Goal: Task Accomplishment & Management: Use online tool/utility

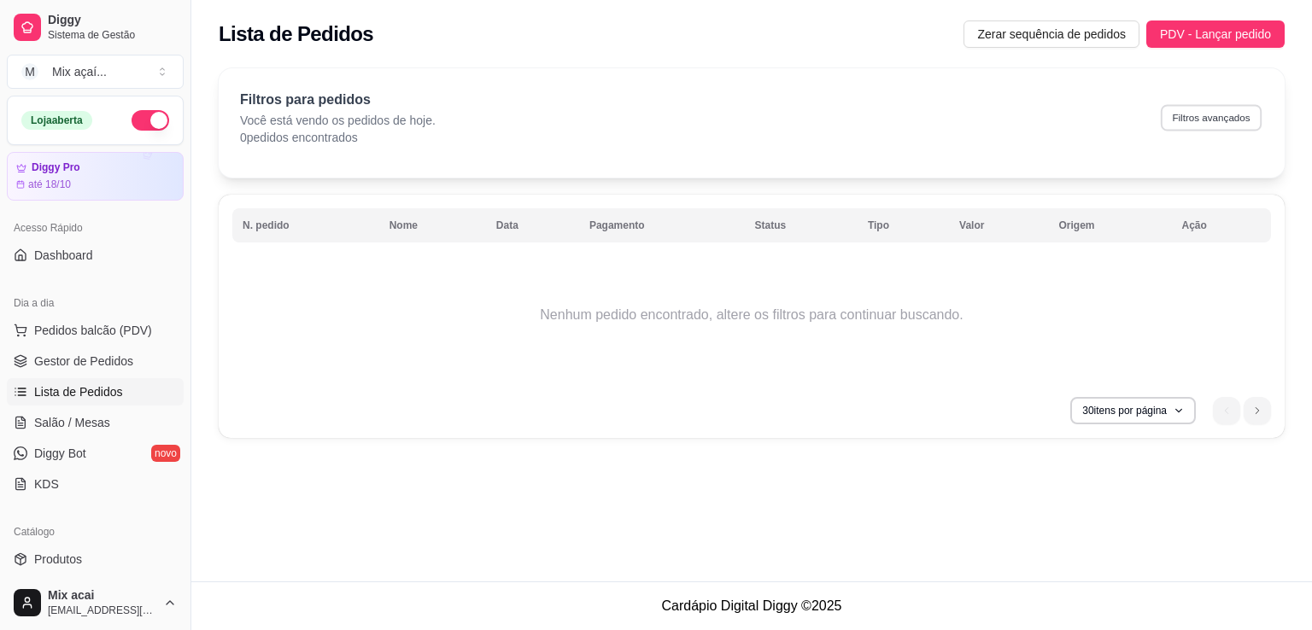
click at [1222, 107] on button "Filtros avançados" at bounding box center [1211, 117] width 101 height 26
select select "0"
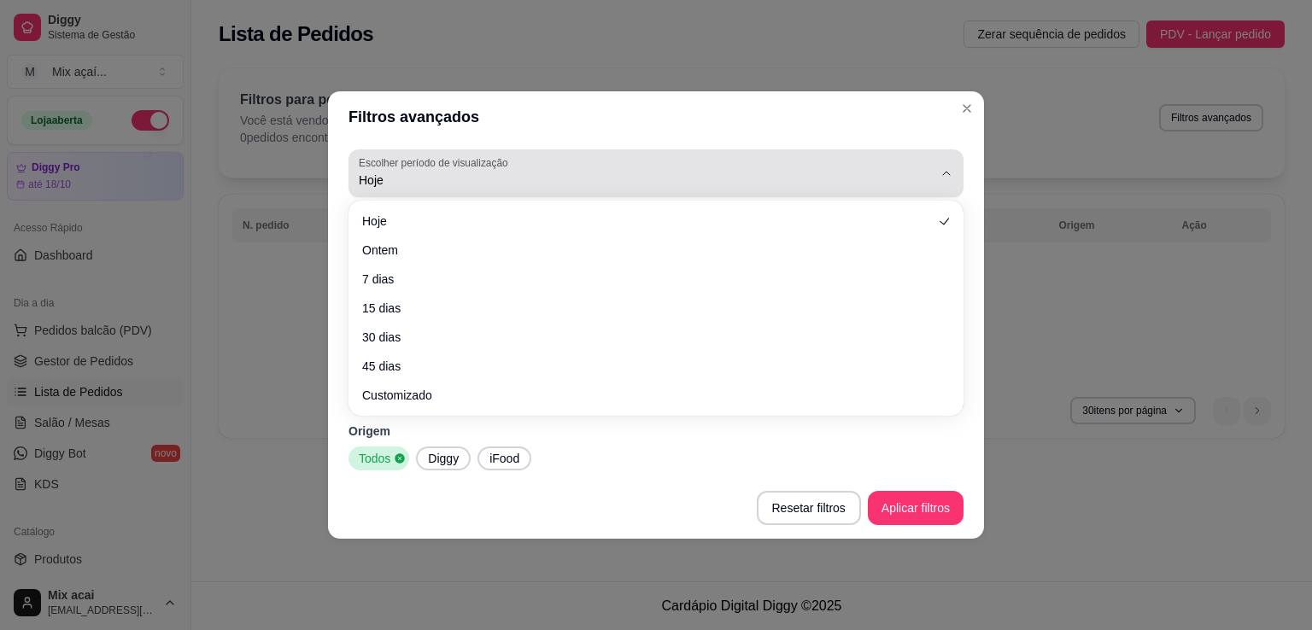
click at [446, 170] on div "Hoje" at bounding box center [646, 173] width 574 height 34
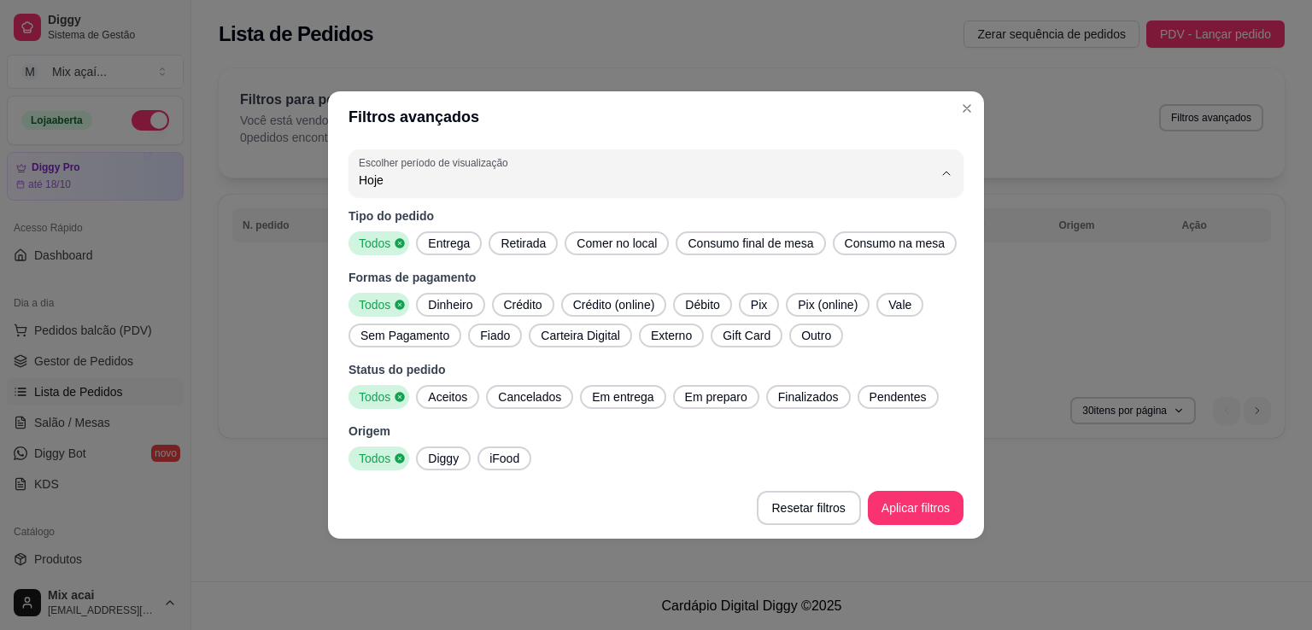
click at [411, 270] on li "7 dias" at bounding box center [655, 276] width 577 height 26
type input "7"
select select "7"
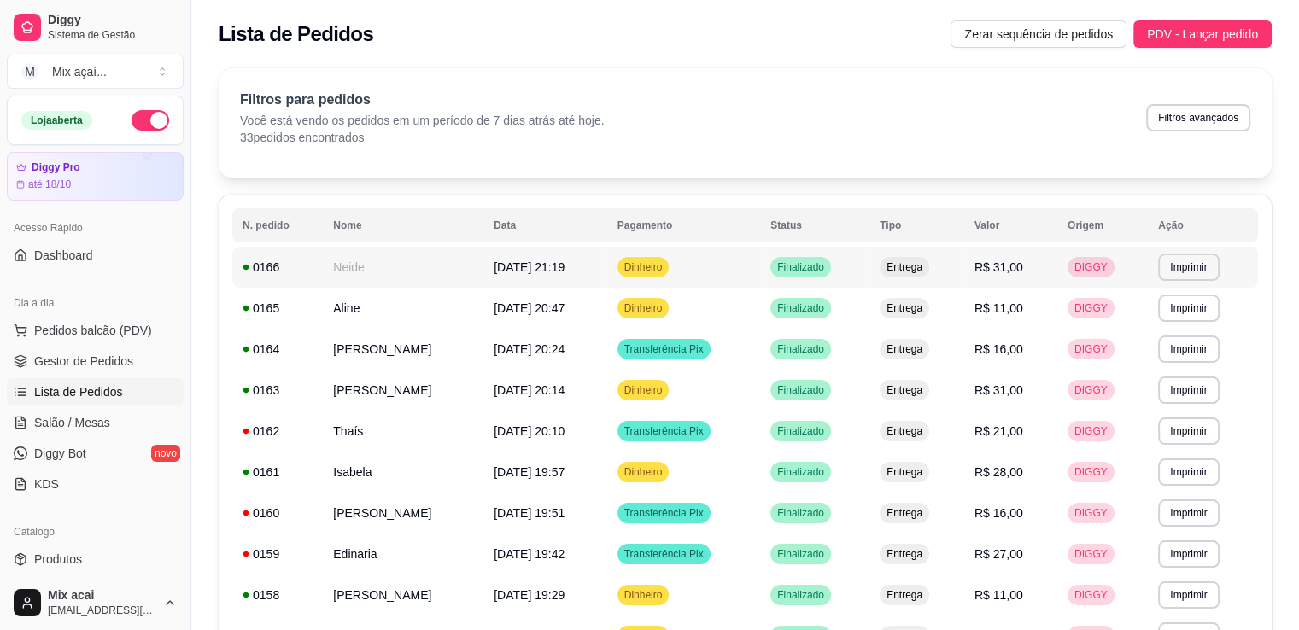
click at [372, 267] on td "Neide" at bounding box center [403, 267] width 161 height 41
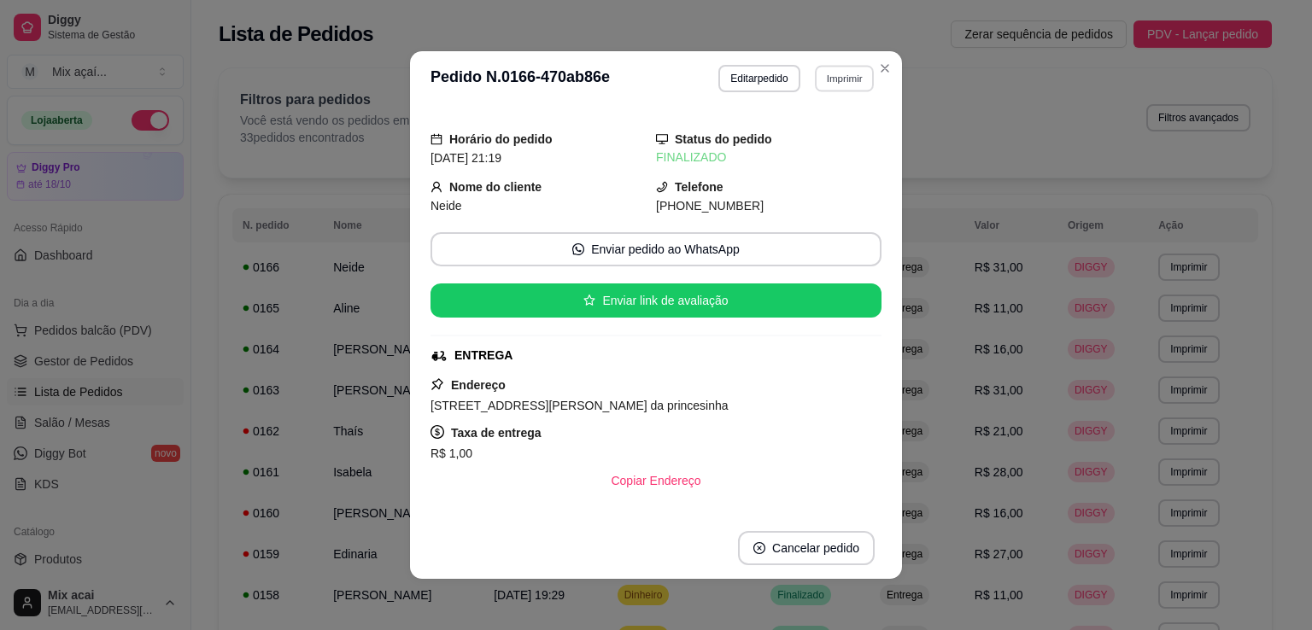
click at [834, 88] on button "Imprimir" at bounding box center [844, 78] width 59 height 26
click at [811, 144] on button "IMPRESSORA" at bounding box center [807, 138] width 120 height 26
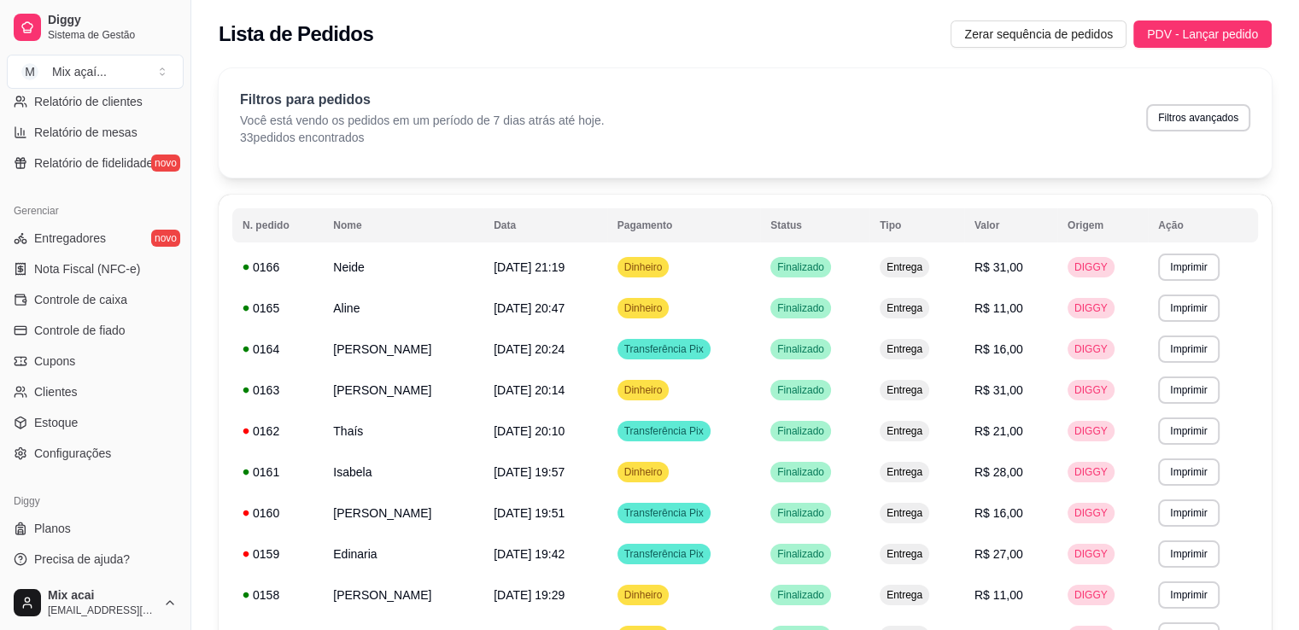
scroll to position [598, 0]
click at [113, 462] on div "Gerenciar Entregadores novo Nota Fiscal (NFC-e) Controle de caixa Controle de f…" at bounding box center [95, 329] width 190 height 284
click at [113, 453] on link "Configurações" at bounding box center [95, 450] width 177 height 27
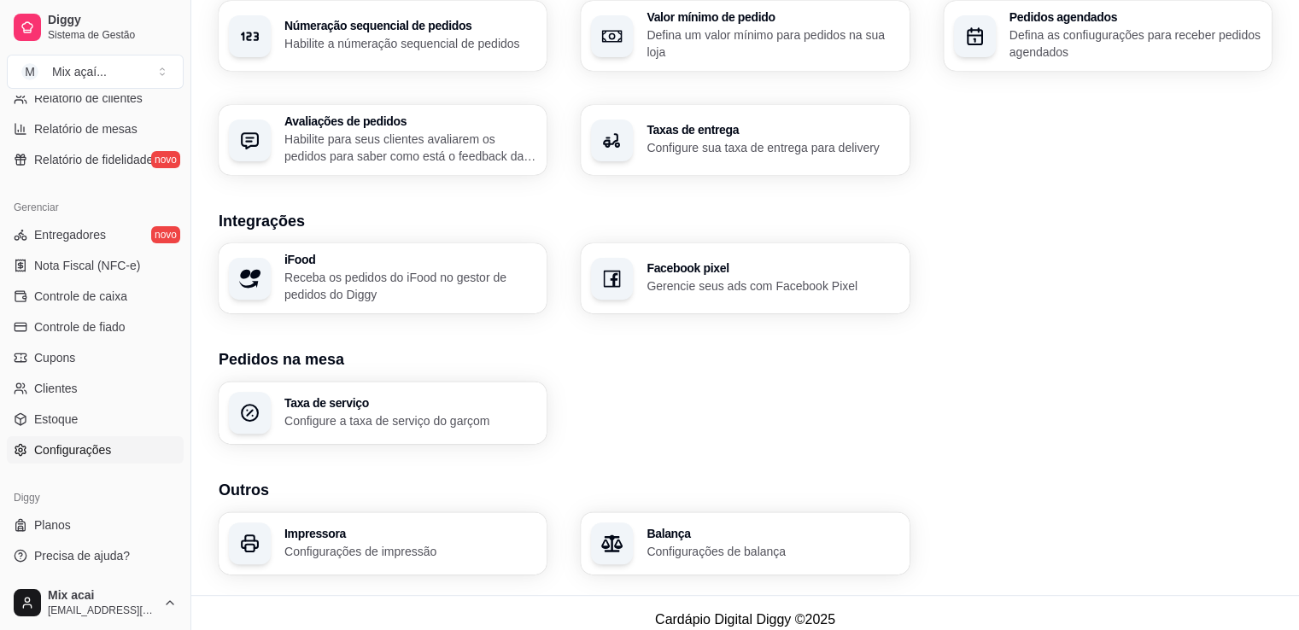
scroll to position [566, 0]
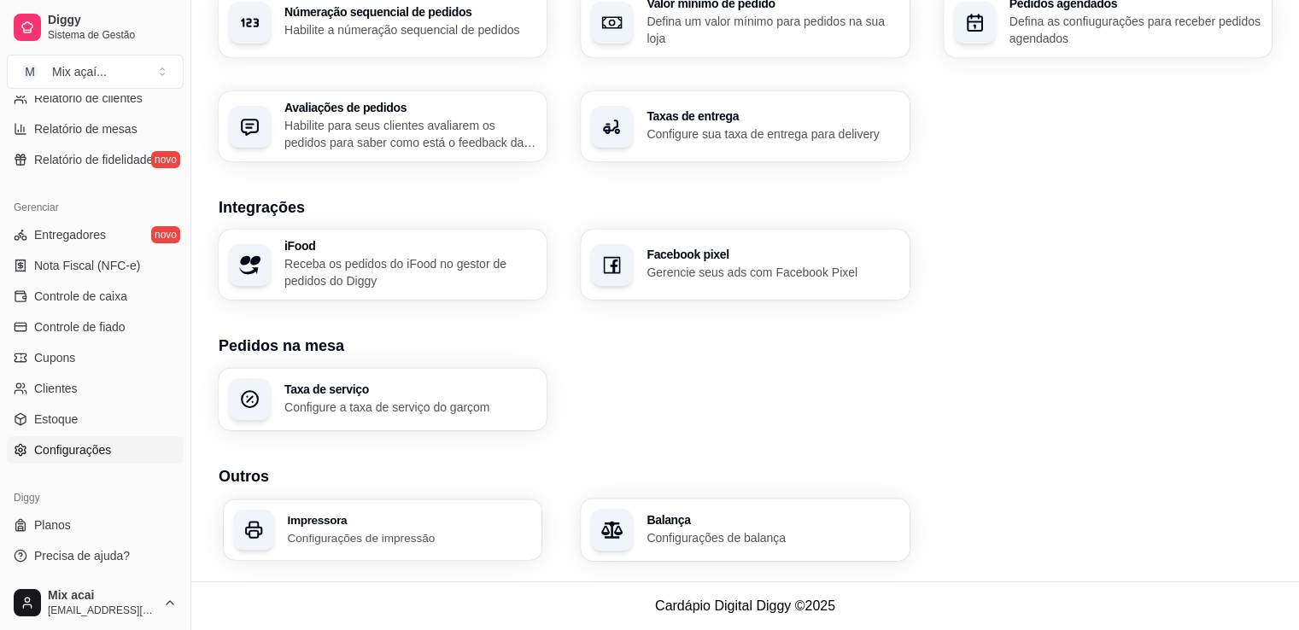
click at [448, 520] on h3 "Impressora" at bounding box center [409, 520] width 244 height 12
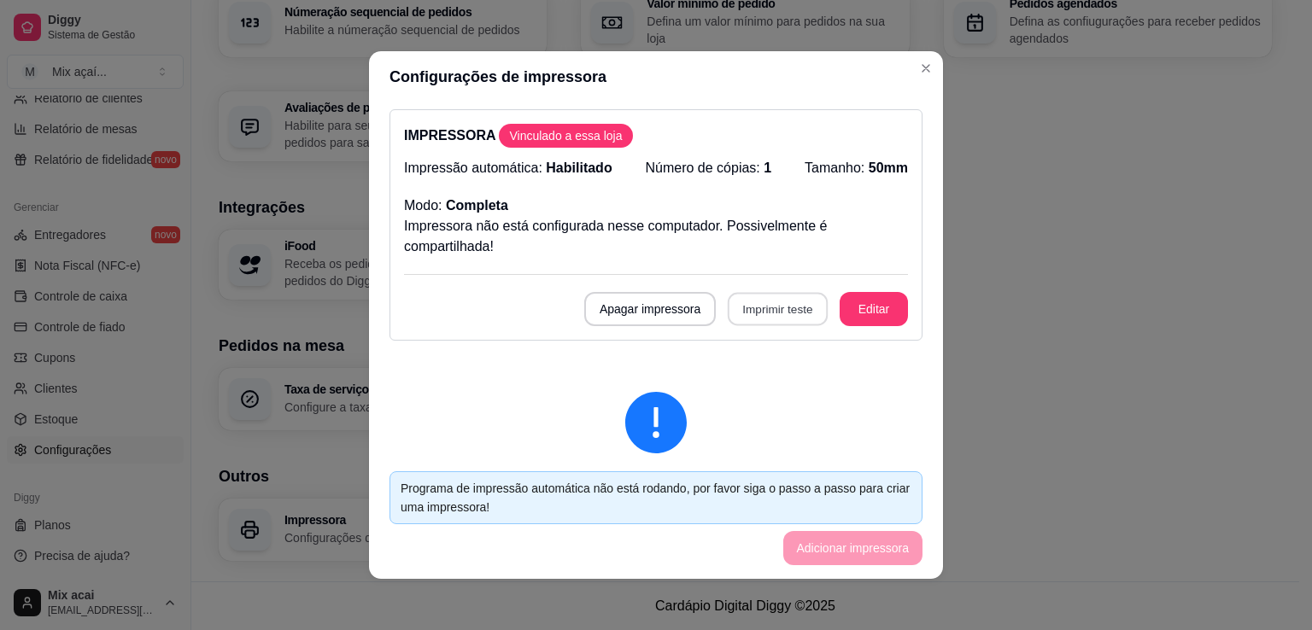
click at [765, 312] on button "Imprimir teste" at bounding box center [778, 309] width 100 height 33
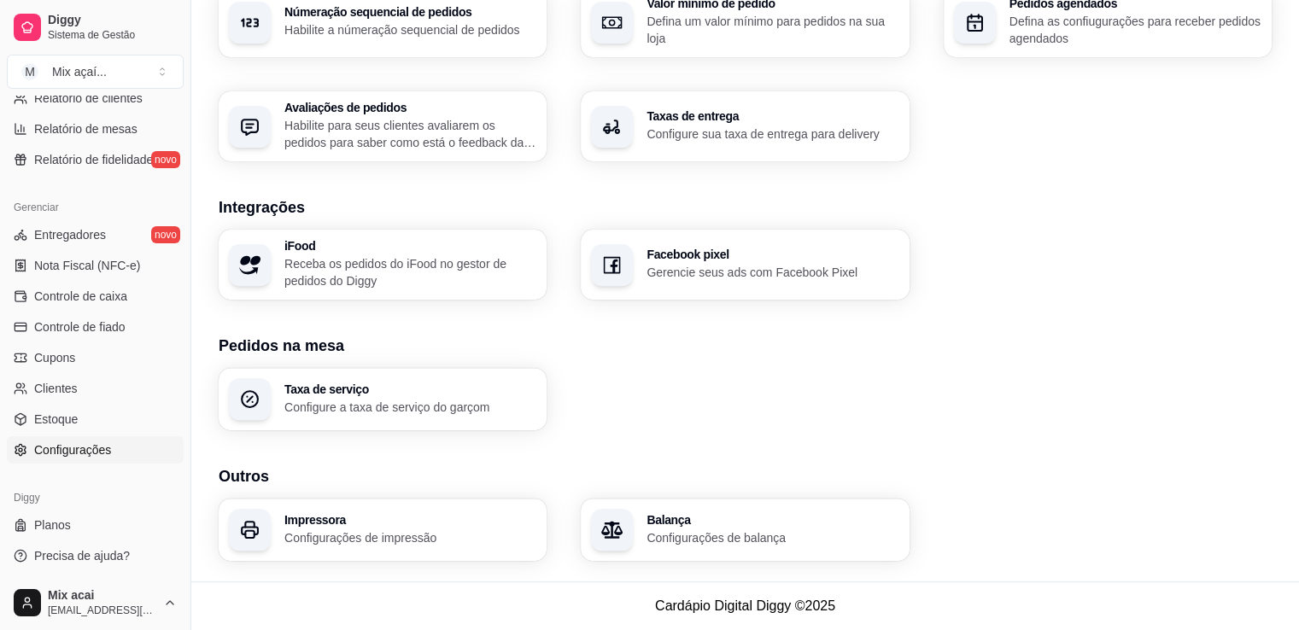
click at [1167, 466] on h3 "Outros" at bounding box center [745, 477] width 1053 height 24
click at [1053, 267] on div "iFood Receba os pedidos do iFood no gestor de pedidos do Diggy Facebook pixel G…" at bounding box center [745, 265] width 1053 height 70
